Goal: Task Accomplishment & Management: Manage account settings

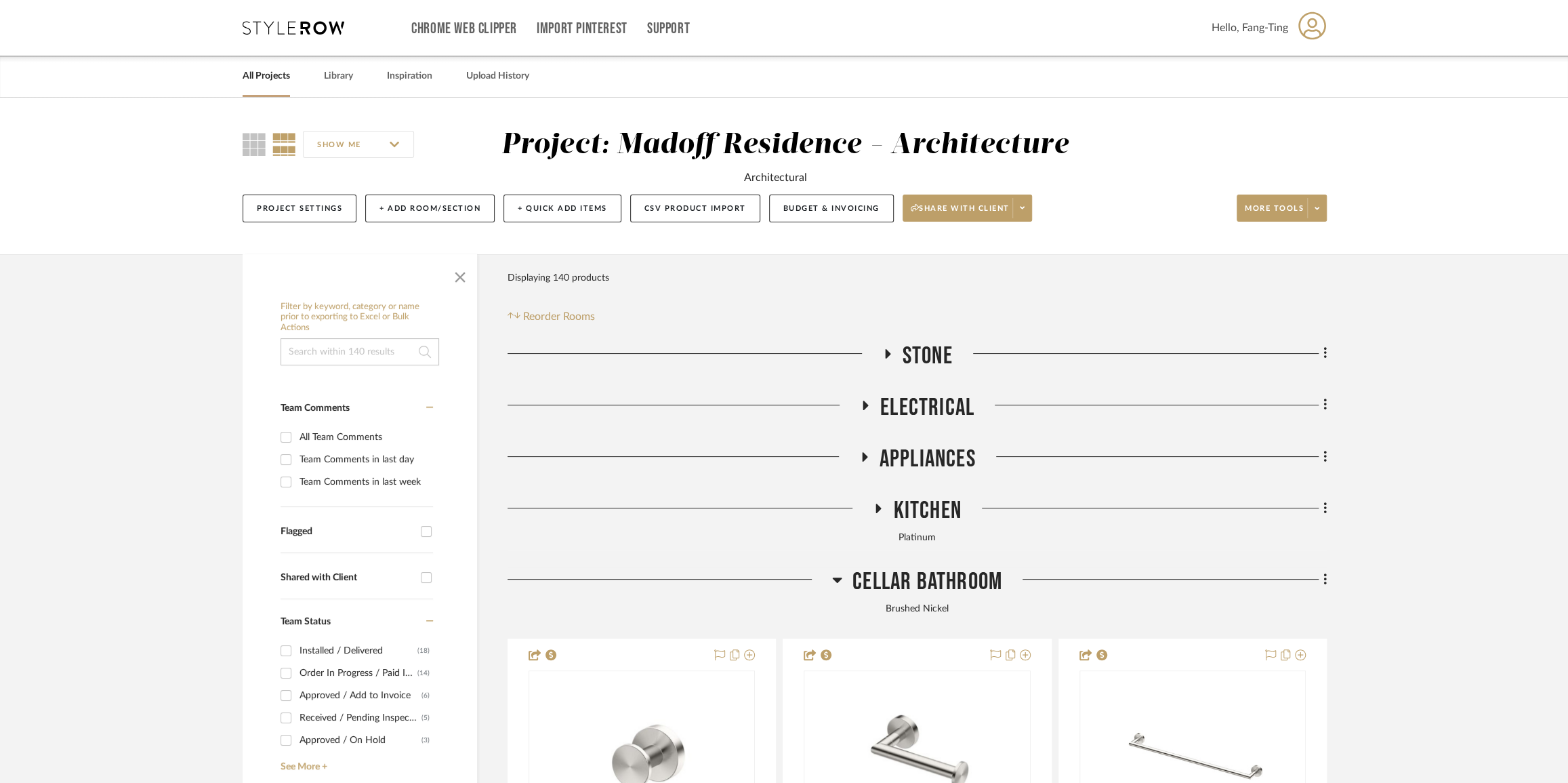
click at [271, 78] on link "All Projects" at bounding box center [266, 76] width 48 height 18
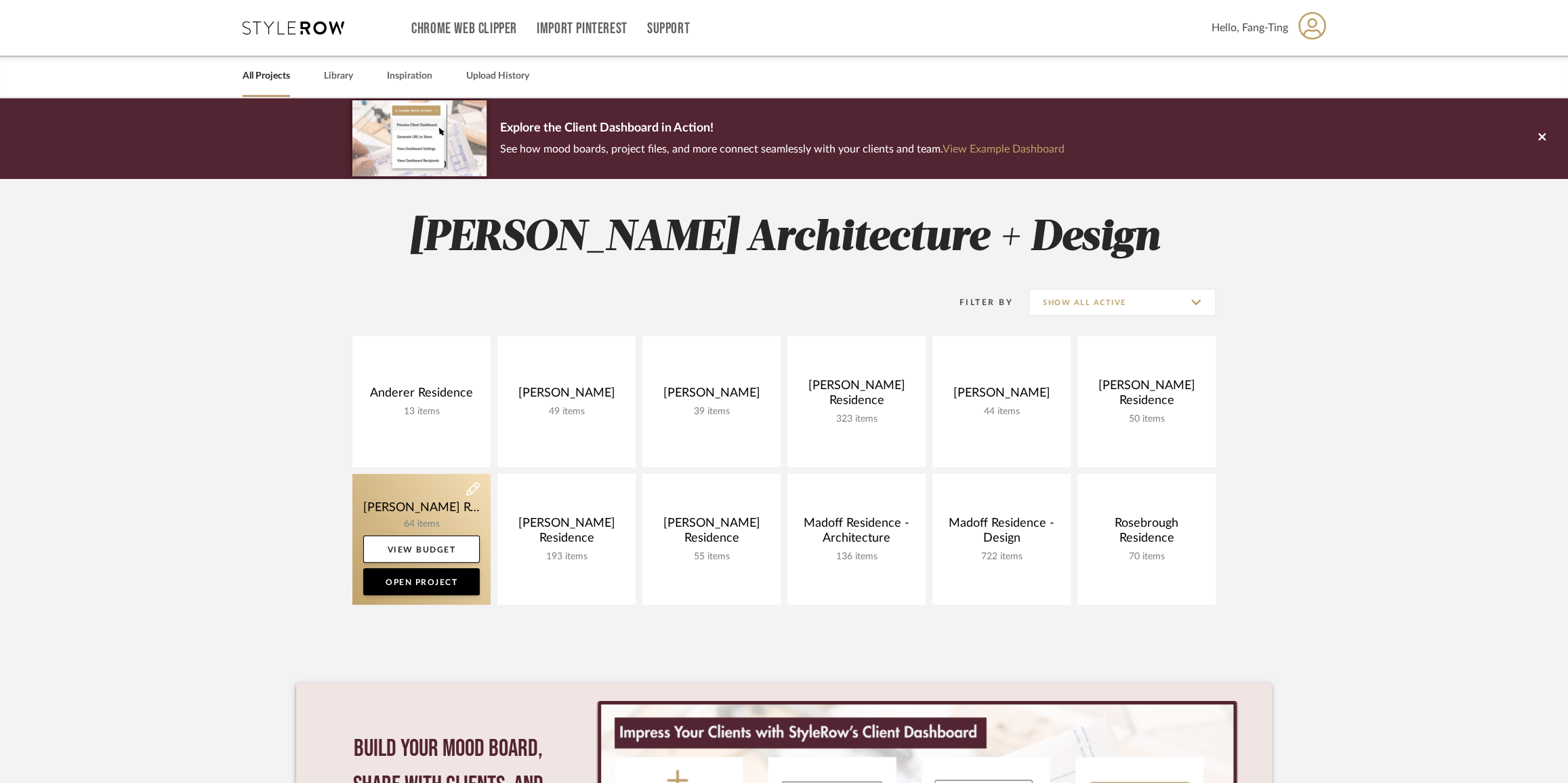
click at [413, 509] on link at bounding box center [421, 539] width 138 height 131
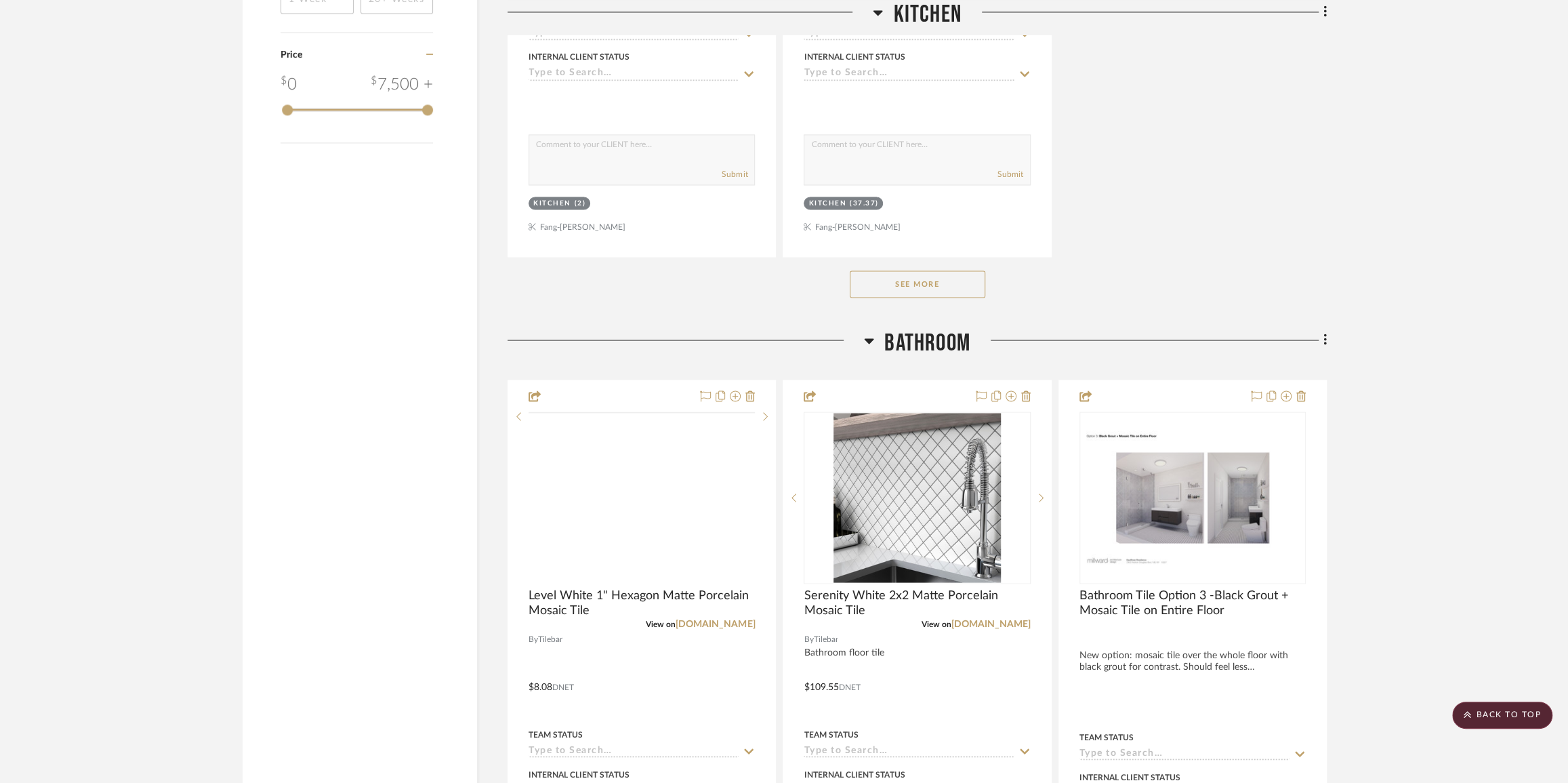
scroll to position [2279, 0]
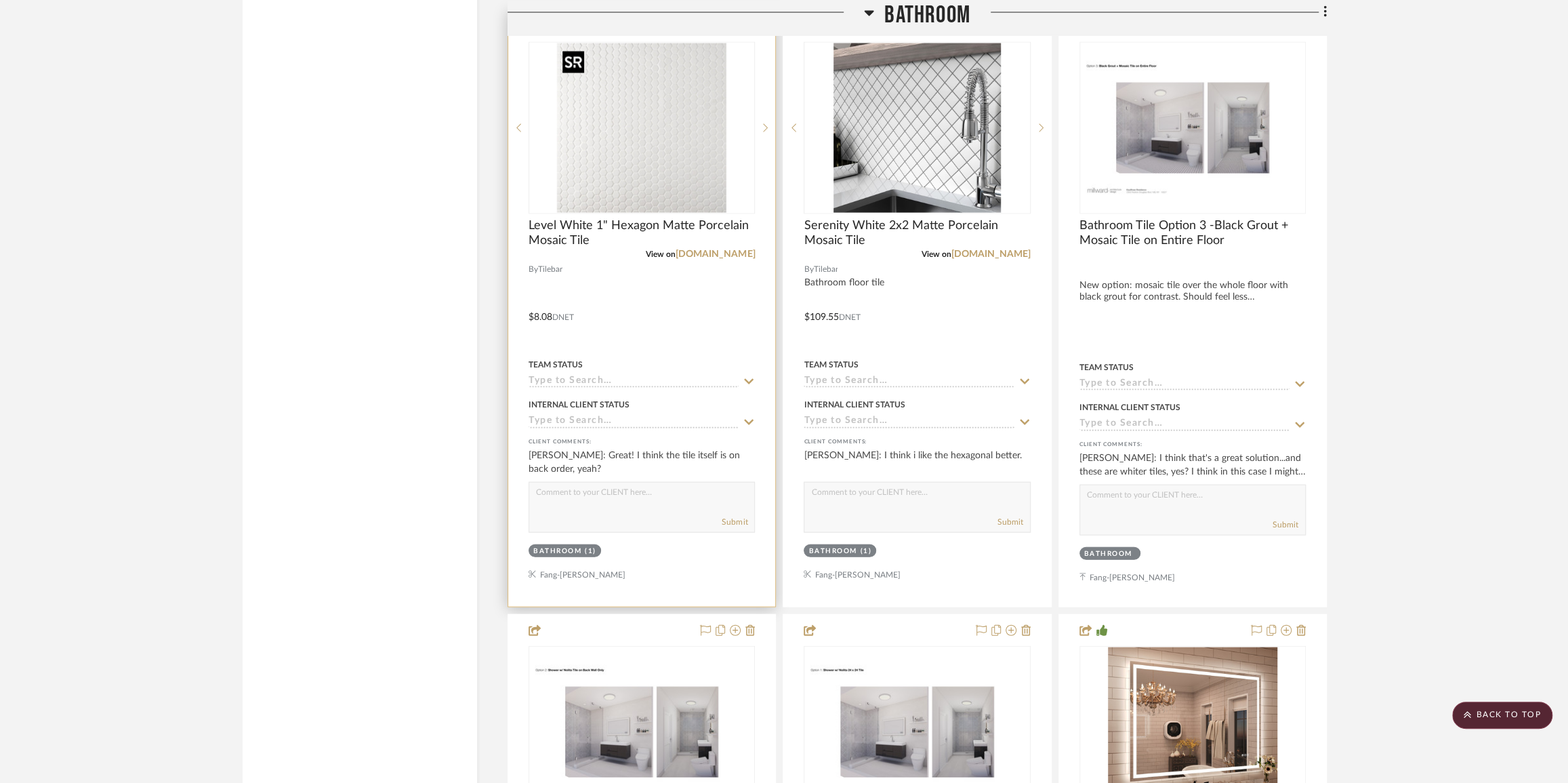
click at [644, 132] on img "0" at bounding box center [642, 128] width 169 height 169
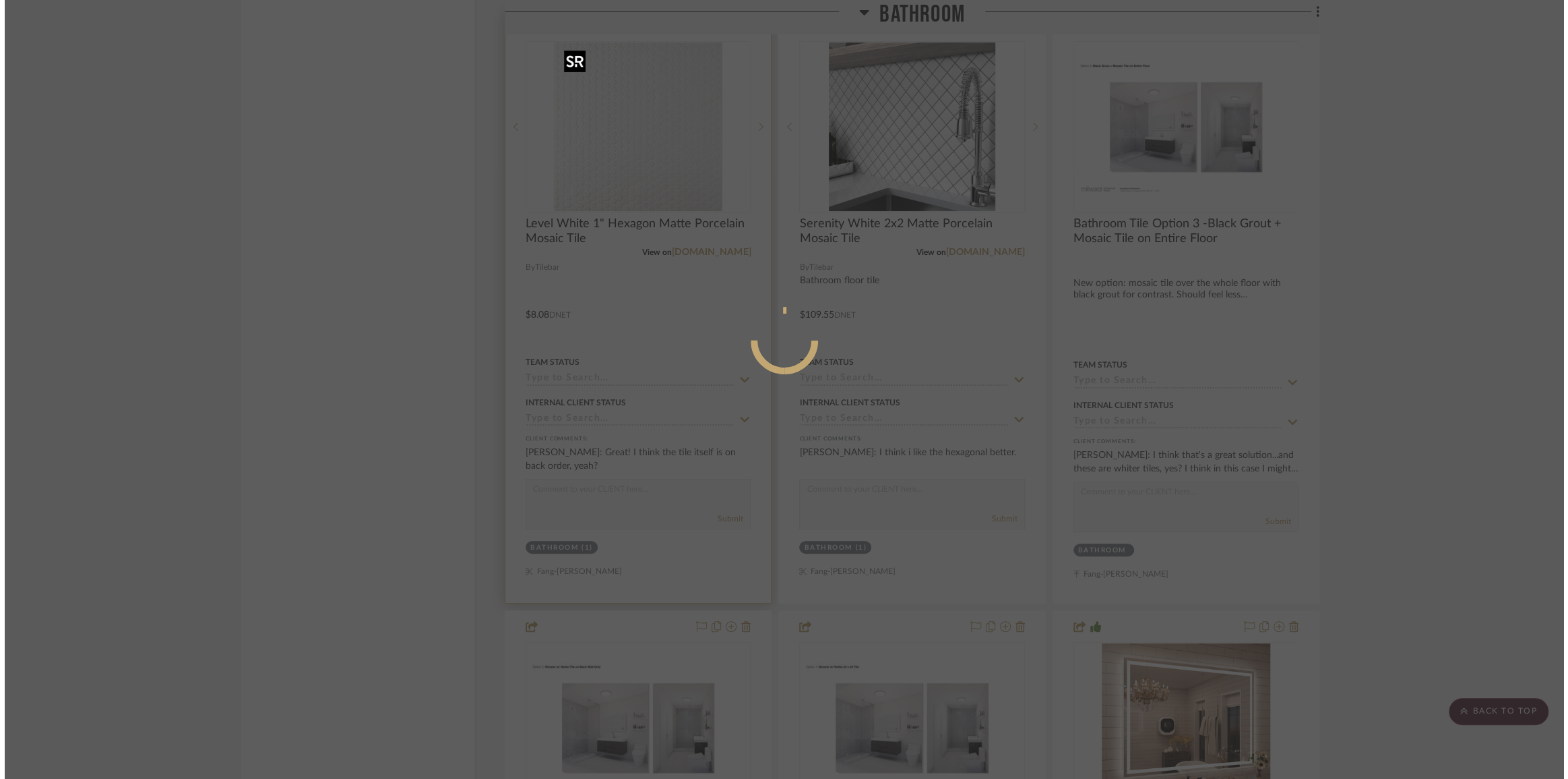
scroll to position [0, 0]
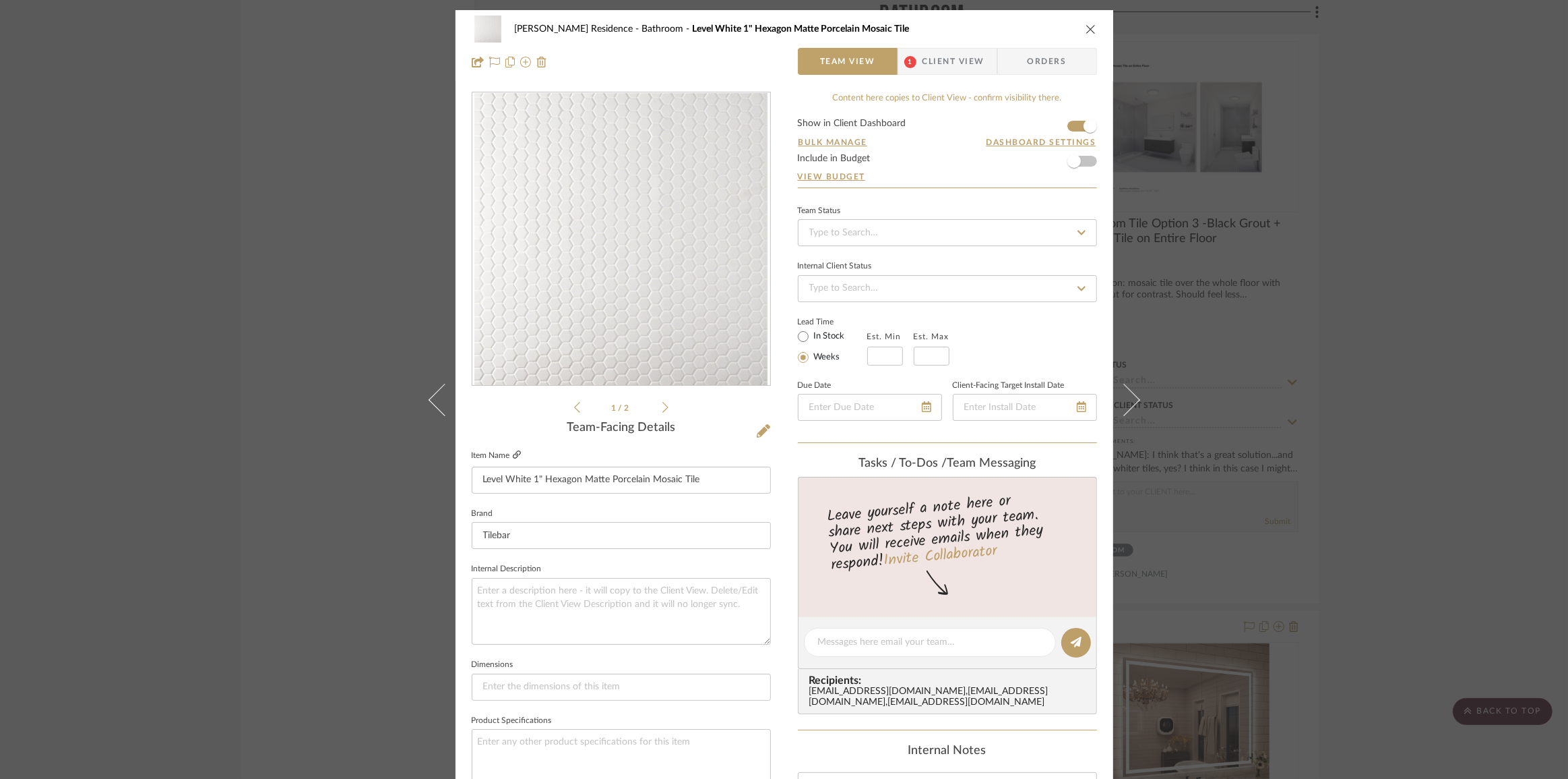
click at [513, 451] on icon at bounding box center [517, 454] width 8 height 8
click at [946, 60] on span "Client View" at bounding box center [953, 60] width 62 height 27
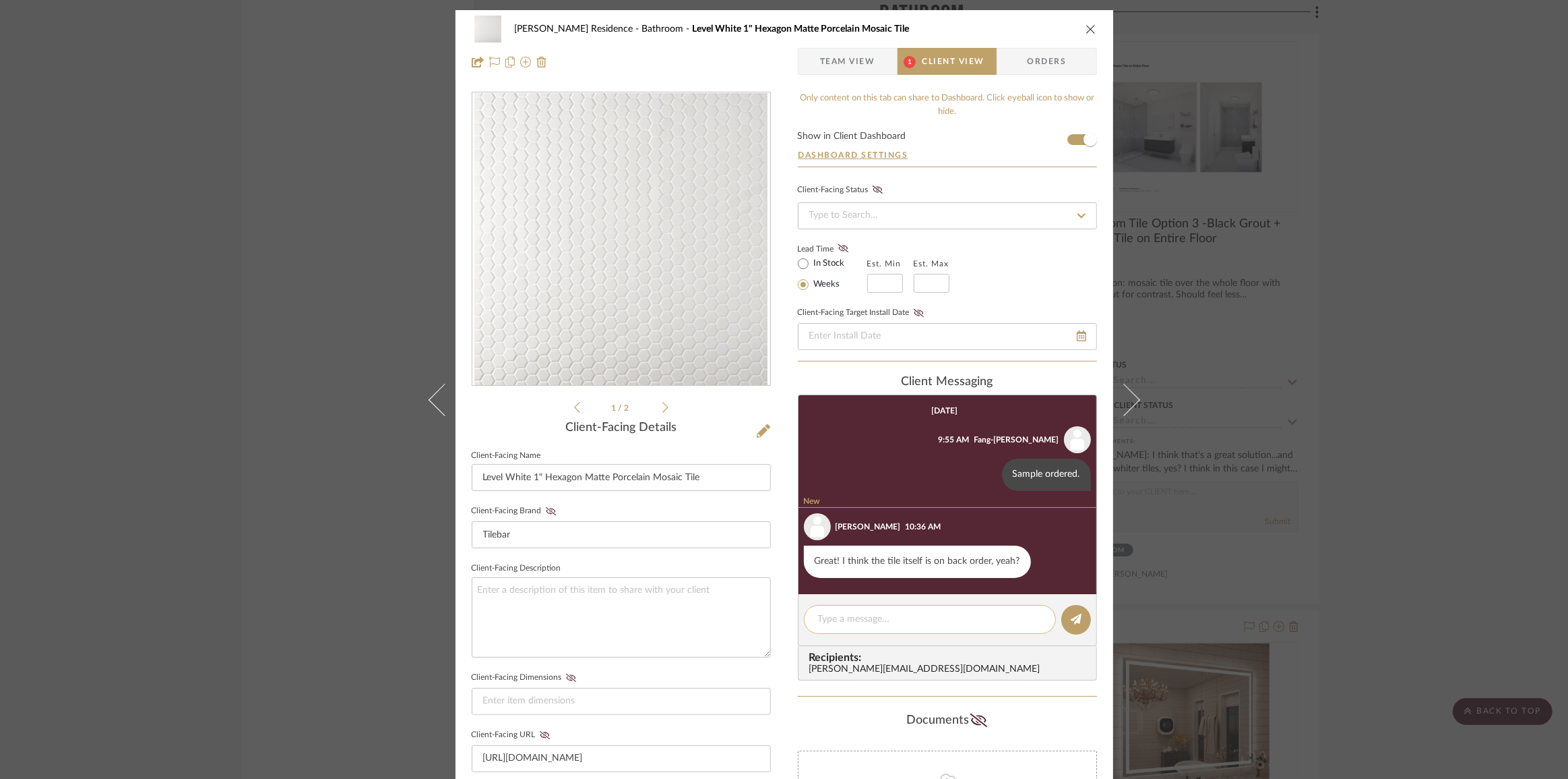
click at [902, 621] on textarea at bounding box center [930, 619] width 224 height 14
type textarea "H"
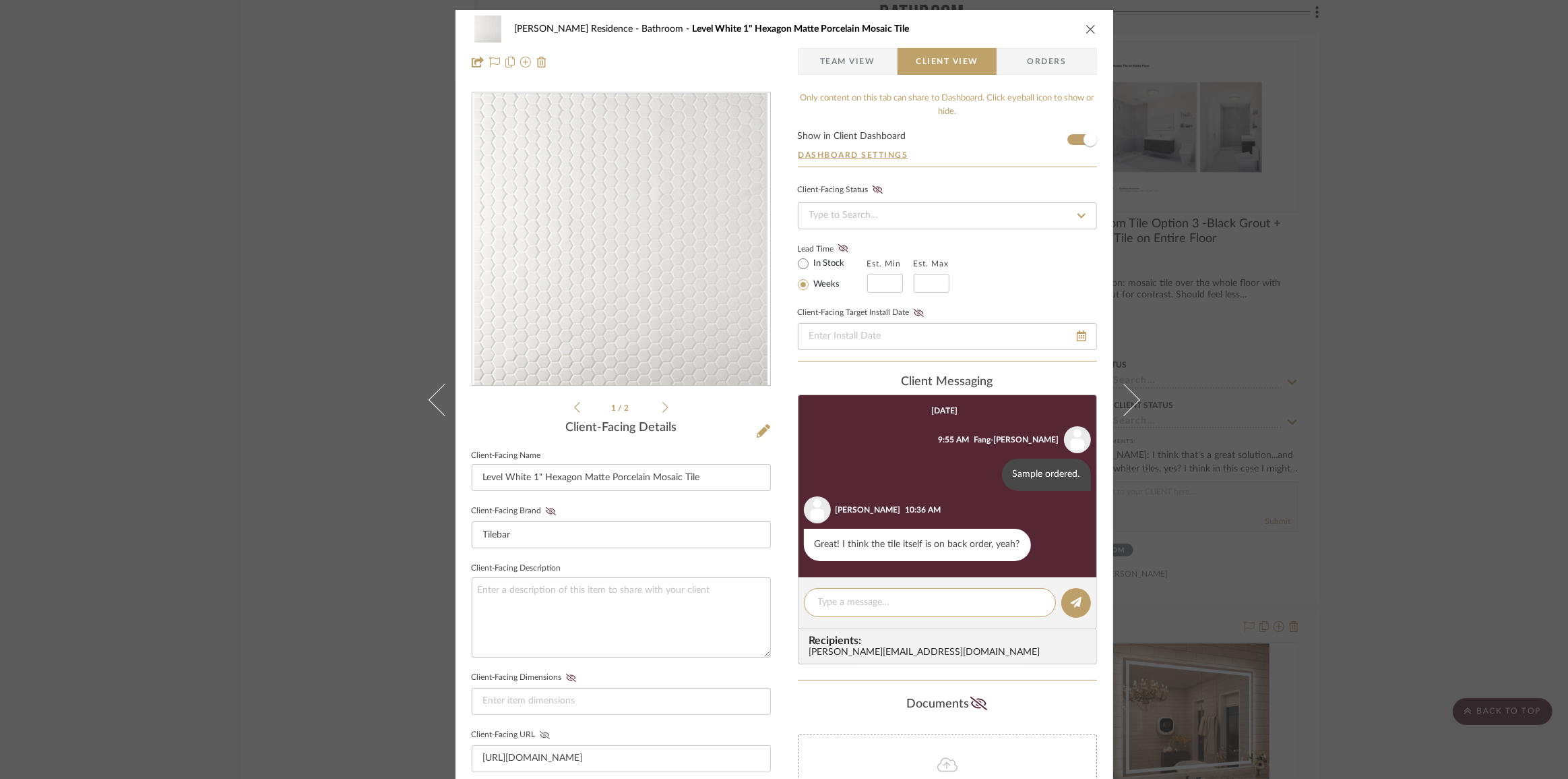
click at [540, 734] on icon at bounding box center [545, 734] width 10 height 8
click at [384, 677] on div "[PERSON_NAME] Residence Bathroom Level White 1" Hexagon Matte Porcelain Mosaic …" at bounding box center [784, 390] width 1568 height 779
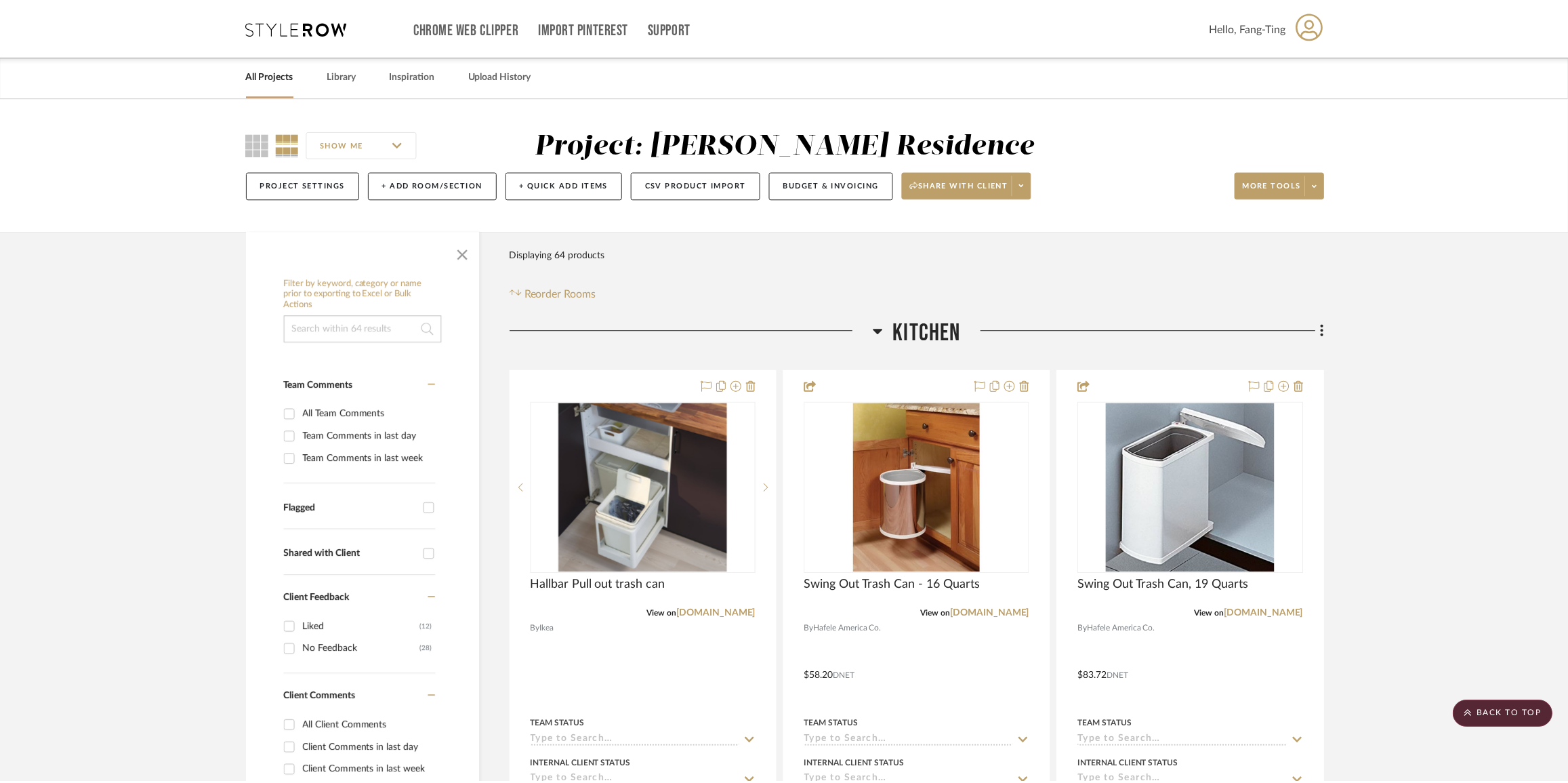
scroll to position [2279, 0]
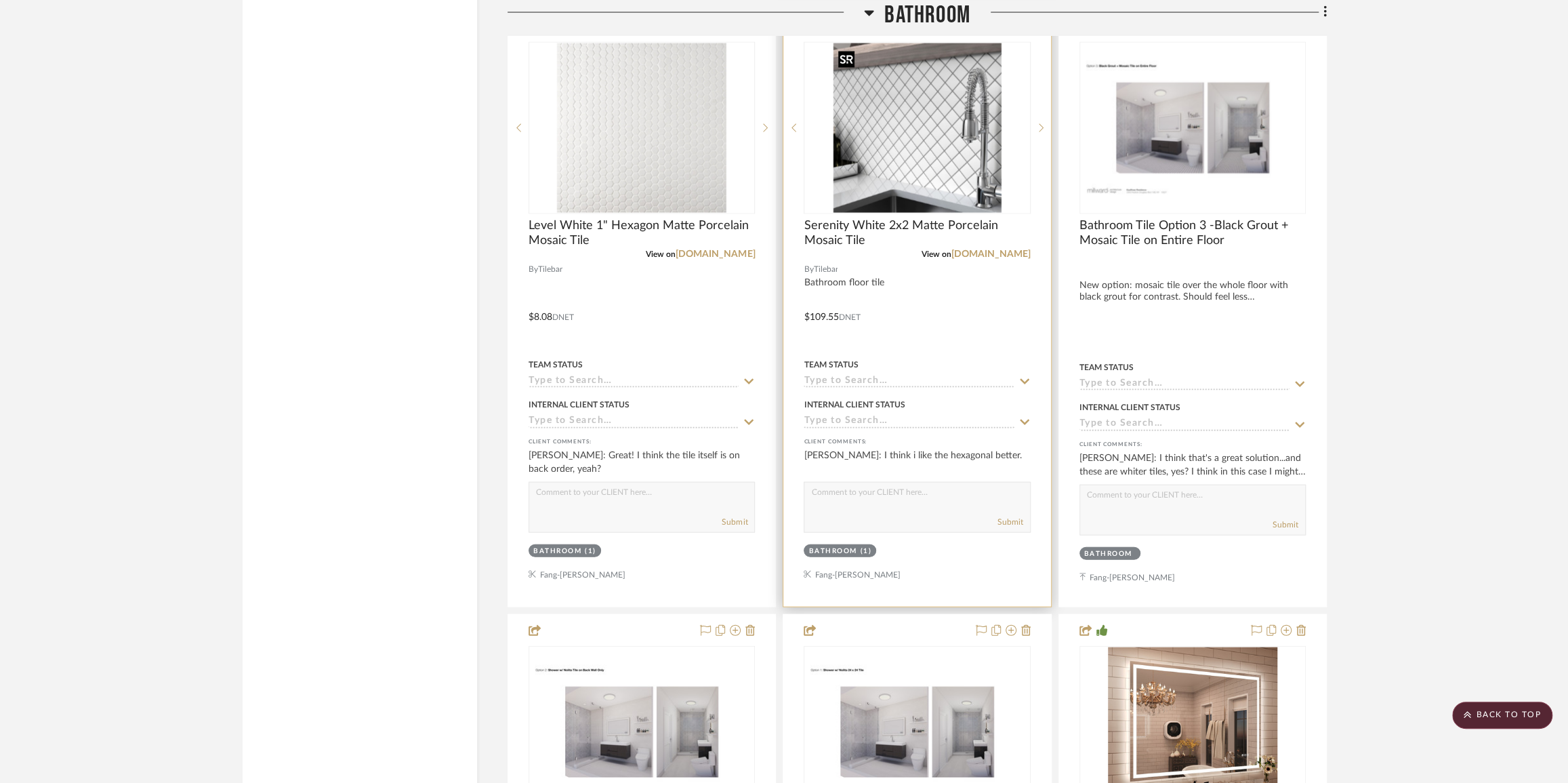
click at [937, 173] on img "0" at bounding box center [918, 128] width 168 height 169
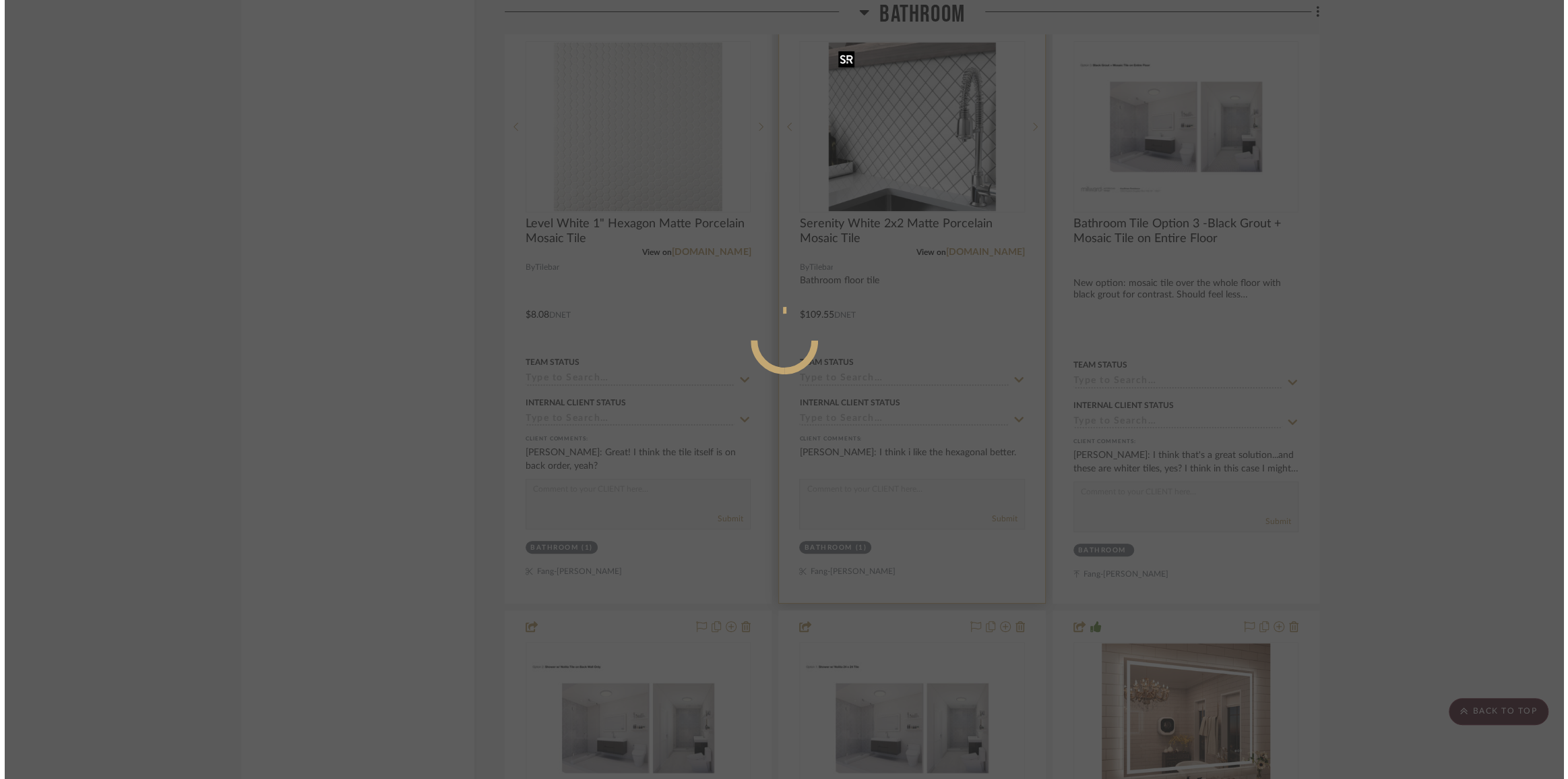
scroll to position [0, 0]
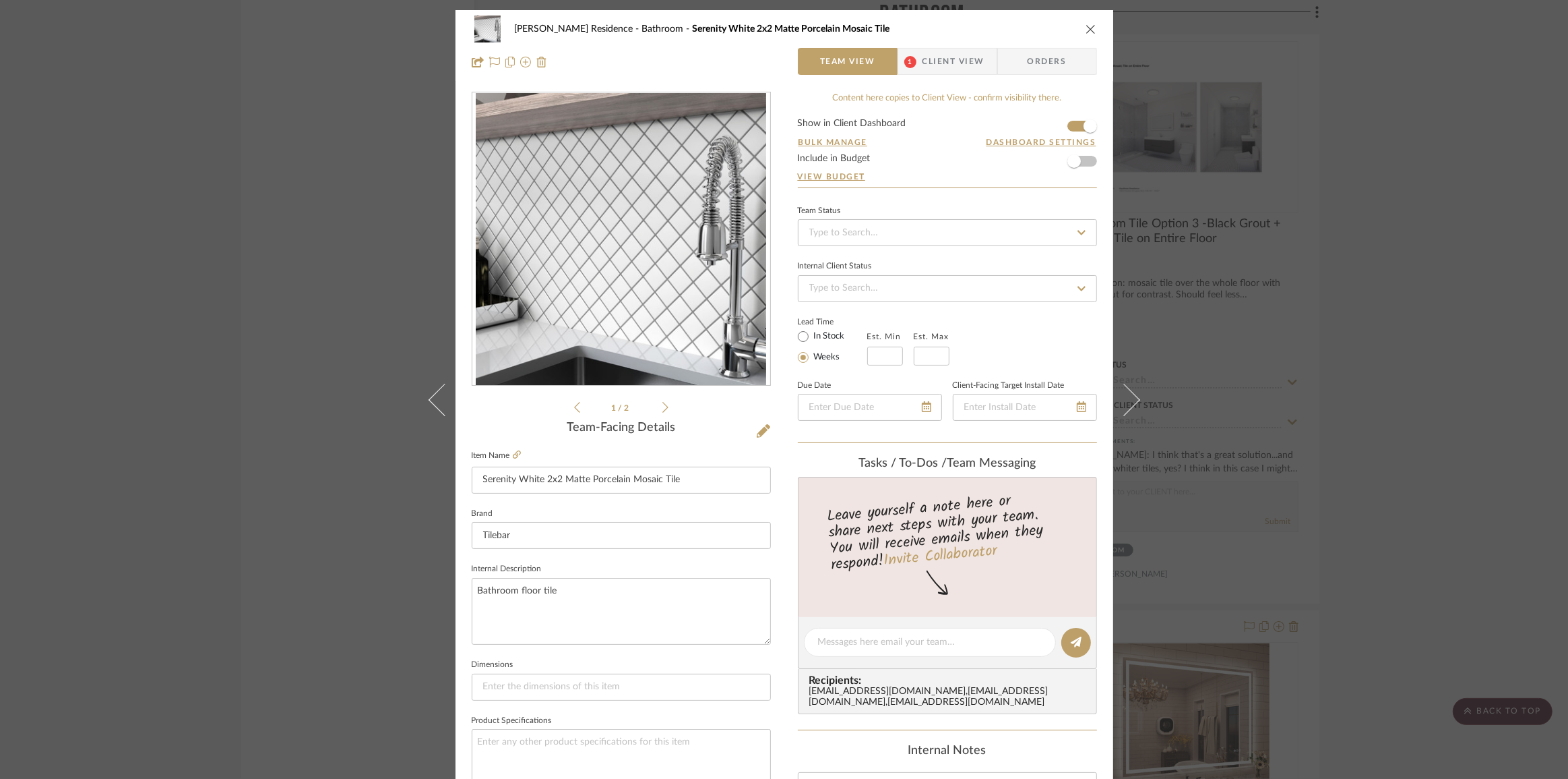
click at [926, 58] on span "Client View" at bounding box center [953, 60] width 62 height 27
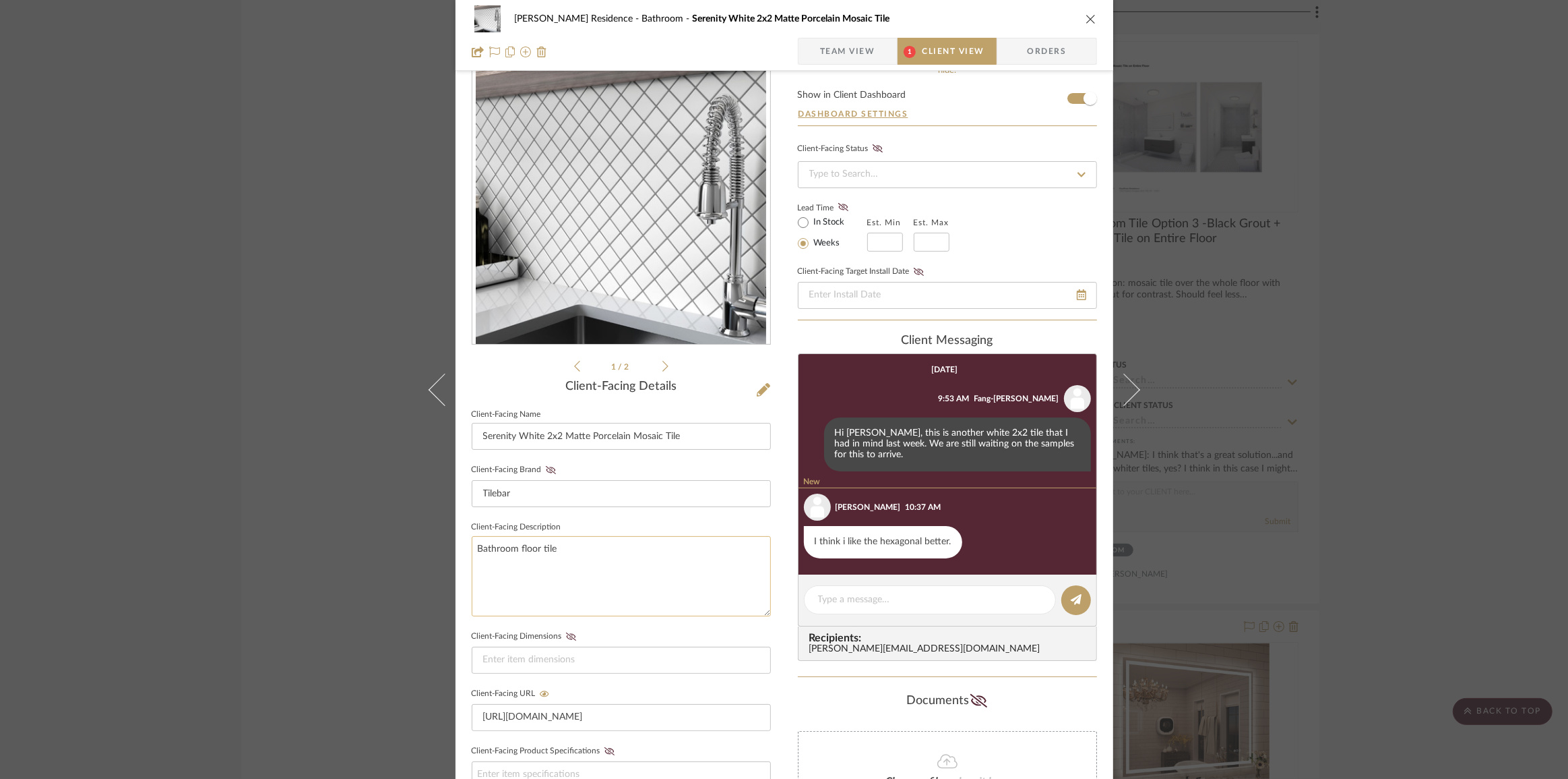
scroll to position [60, 0]
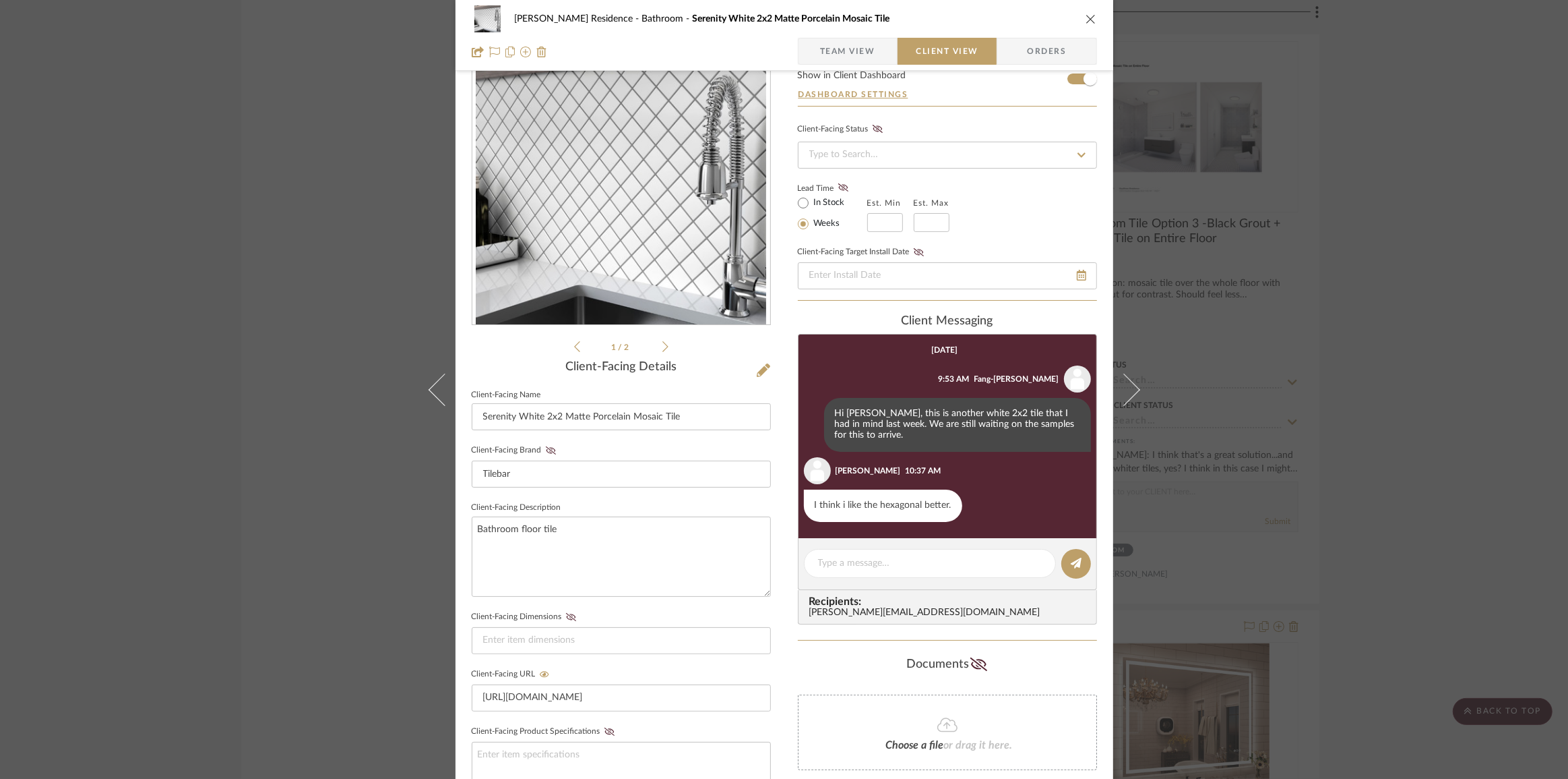
click at [1087, 20] on icon "close" at bounding box center [1091, 19] width 11 height 11
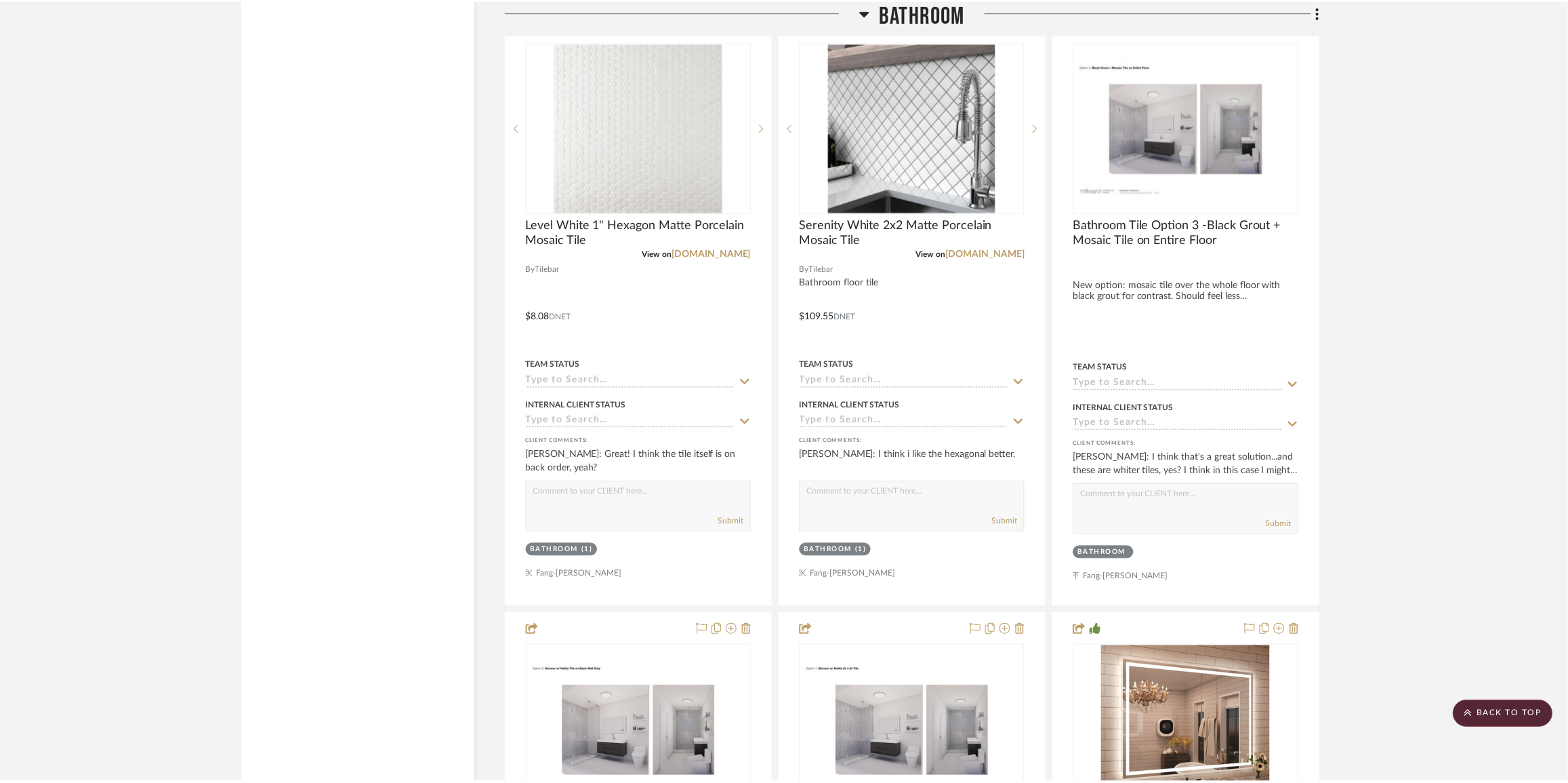
scroll to position [2279, 0]
